Goal: Check status: Check status

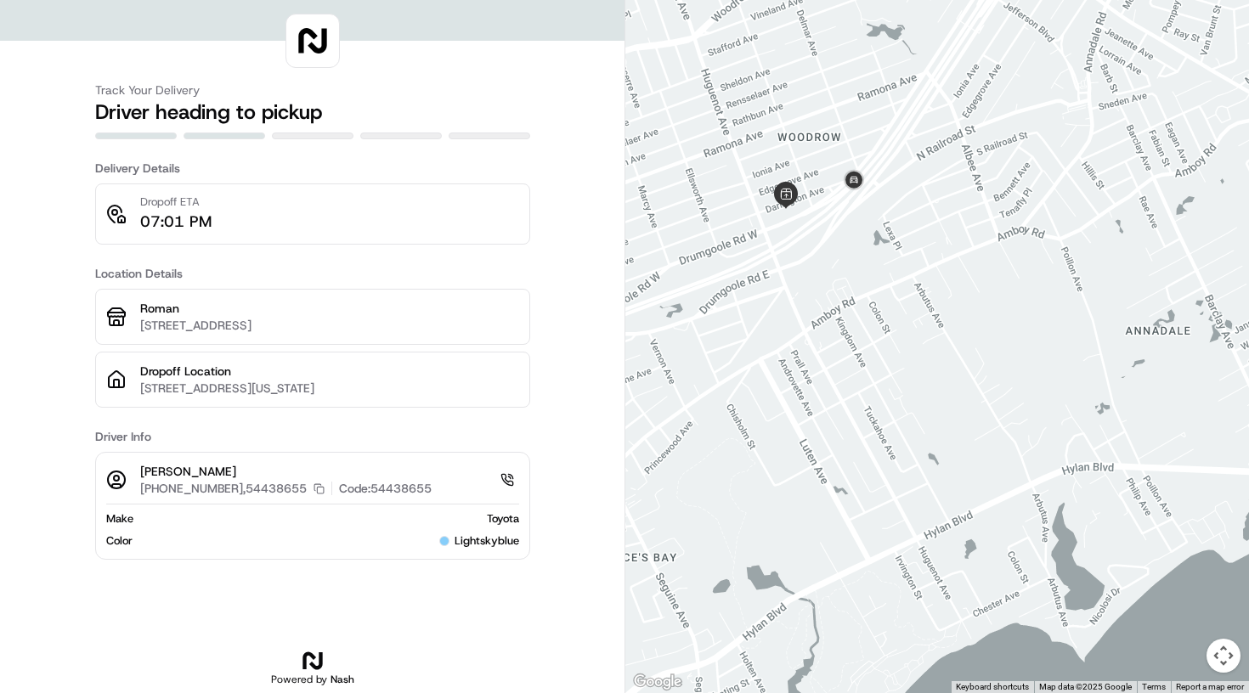
drag, startPoint x: 902, startPoint y: 285, endPoint x: 1089, endPoint y: 417, distance: 229.9
click at [1089, 417] on div at bounding box center [937, 346] width 624 height 693
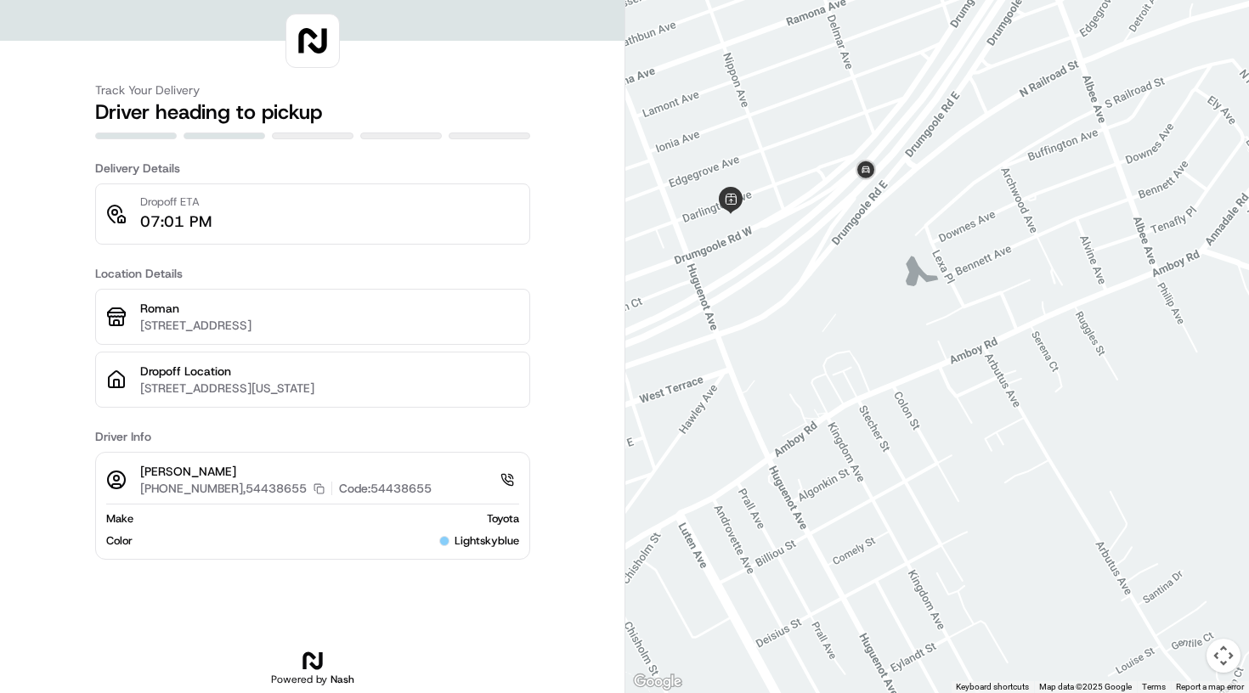
drag, startPoint x: 901, startPoint y: 237, endPoint x: 1035, endPoint y: 284, distance: 142.2
click at [1035, 284] on div at bounding box center [937, 346] width 624 height 693
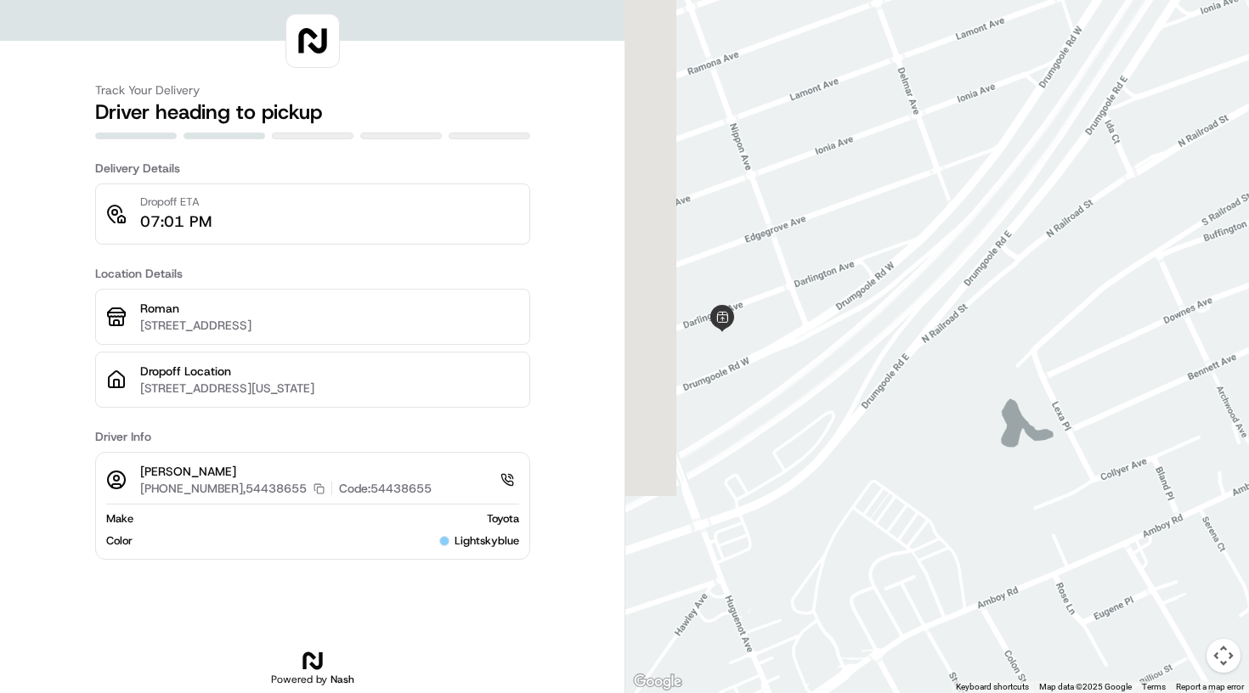
drag, startPoint x: 829, startPoint y: 579, endPoint x: 1015, endPoint y: 625, distance: 192.7
click at [1015, 625] on div at bounding box center [937, 346] width 624 height 693
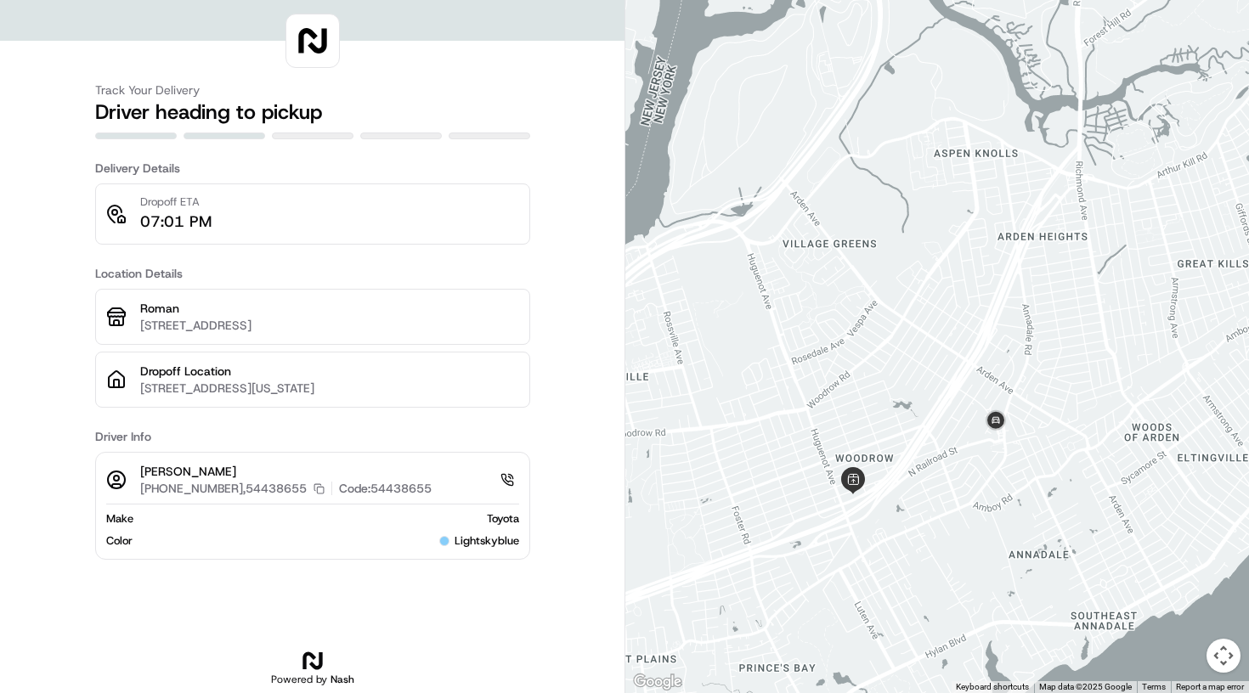
drag, startPoint x: 859, startPoint y: 619, endPoint x: 914, endPoint y: 444, distance: 183.6
click at [914, 443] on div at bounding box center [937, 346] width 624 height 693
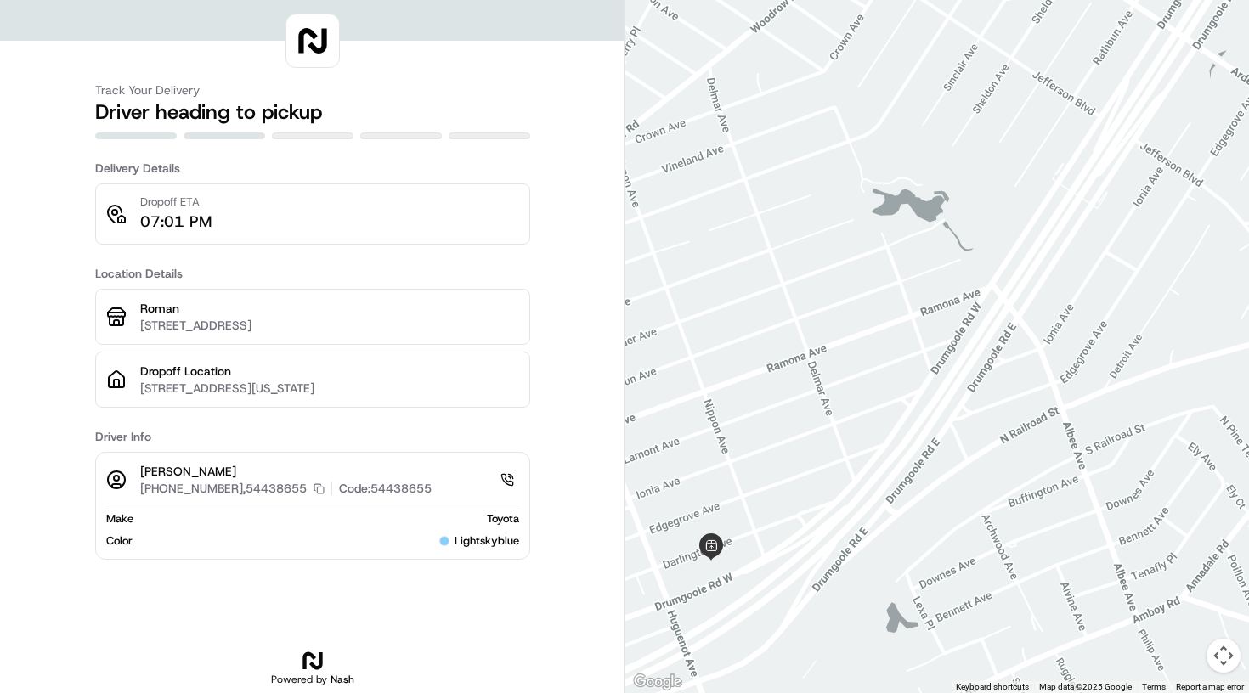
drag, startPoint x: 772, startPoint y: 578, endPoint x: 806, endPoint y: 533, distance: 55.9
click at [806, 532] on div at bounding box center [937, 346] width 624 height 693
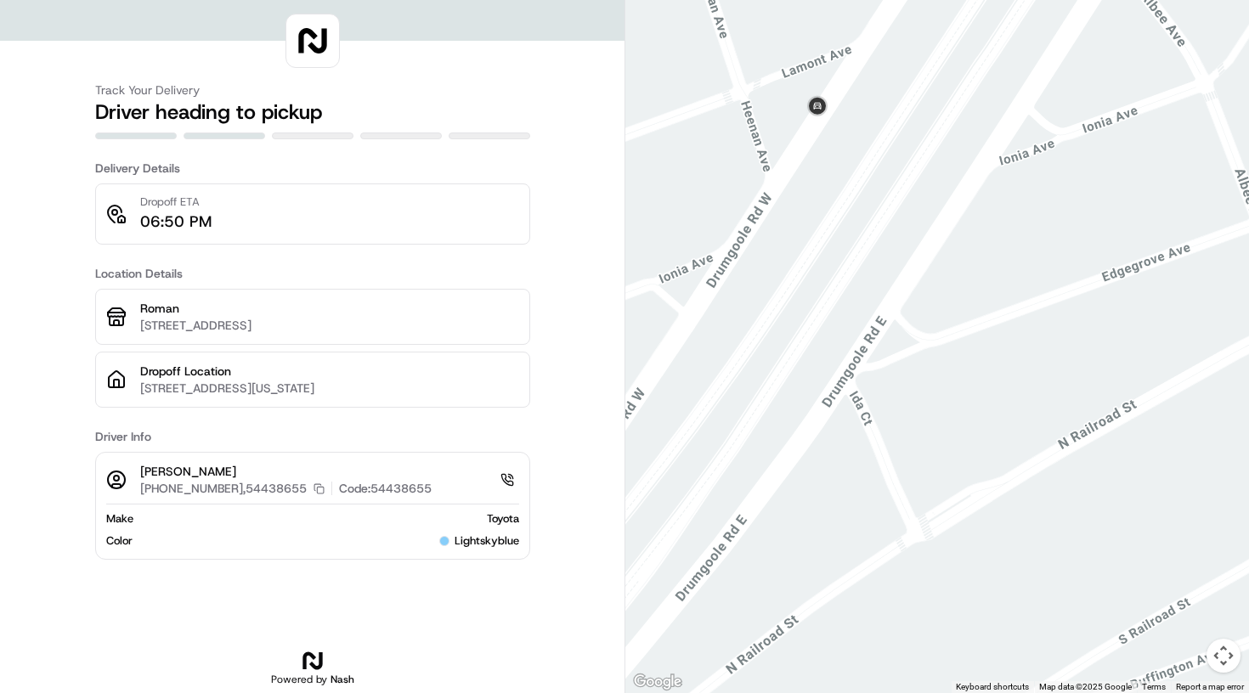
drag, startPoint x: 850, startPoint y: 624, endPoint x: 523, endPoint y: 693, distance: 334.3
click at [523, 693] on div "Track Your Delivery Driver heading to pickup Delivery Details Dropoff ETA 06:50…" at bounding box center [624, 346] width 1249 height 693
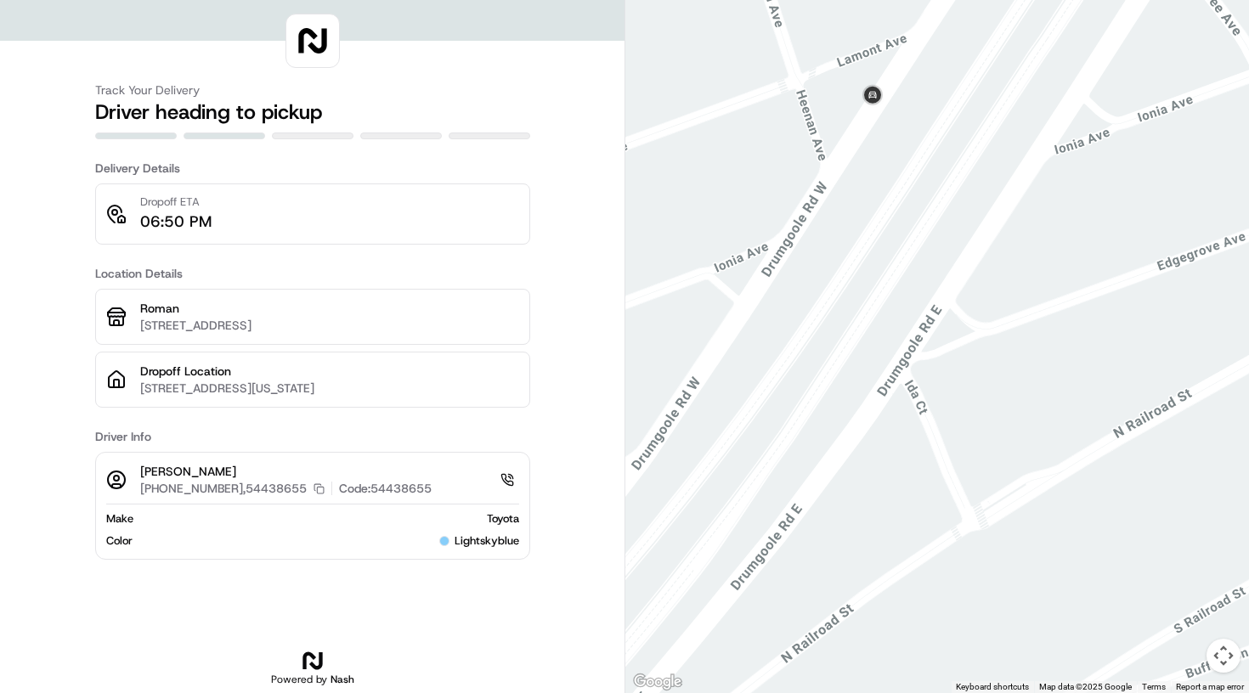
drag, startPoint x: 659, startPoint y: 469, endPoint x: 921, endPoint y: 324, distance: 300.1
click at [922, 324] on div at bounding box center [937, 346] width 624 height 693
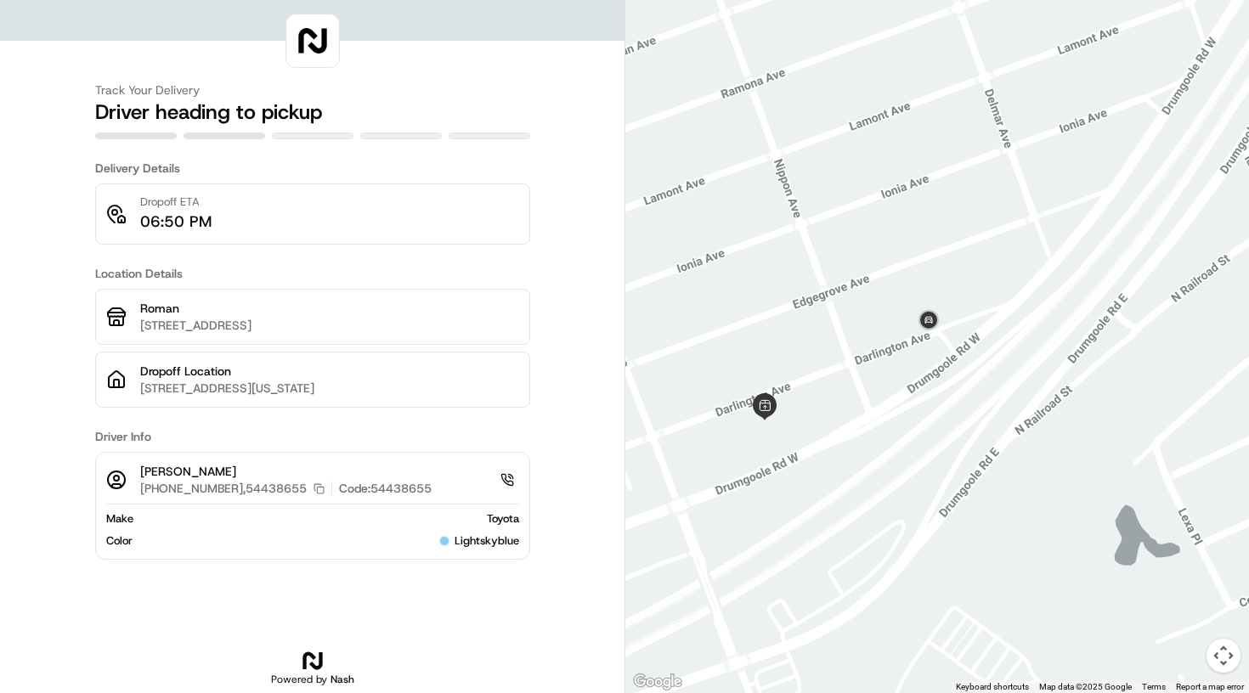
drag, startPoint x: 880, startPoint y: 420, endPoint x: 910, endPoint y: -119, distance: 539.6
click at [910, 0] on html "Track Your Delivery Driver heading to pickup Delivery Details Dropoff ETA 06:50…" at bounding box center [624, 346] width 1249 height 693
